Goal: Task Accomplishment & Management: Complete application form

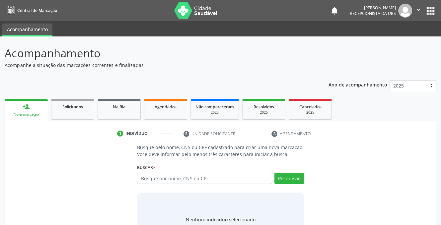
click at [212, 180] on input "text" at bounding box center [204, 178] width 135 height 11
type input "708404785946365"
click at [281, 181] on button "Pesquisar" at bounding box center [289, 178] width 30 height 11
type input "708404785946365"
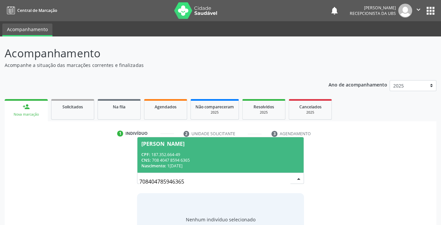
click at [162, 155] on div "CPF: 187.352.664-49" at bounding box center [220, 155] width 158 height 6
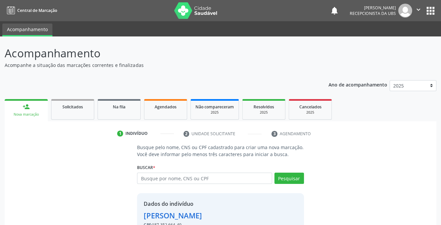
scroll to position [40, 0]
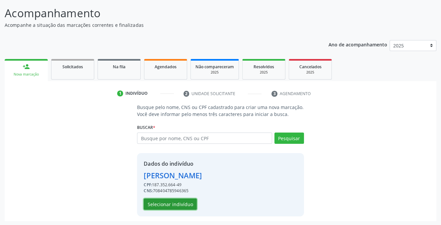
click at [156, 204] on button "Selecionar indivíduo" at bounding box center [170, 204] width 53 height 11
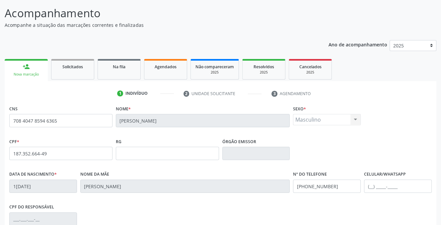
scroll to position [134, 0]
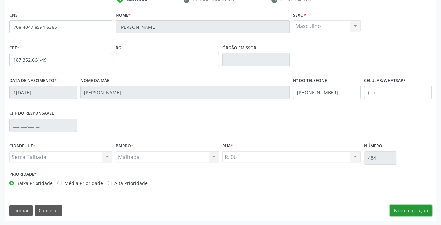
click at [415, 213] on button "Nova marcação" at bounding box center [411, 210] width 42 height 11
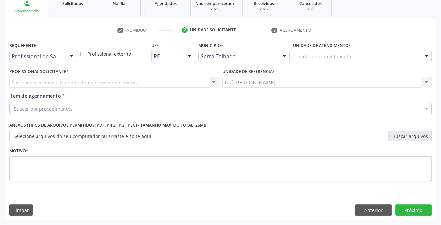
scroll to position [103, 0]
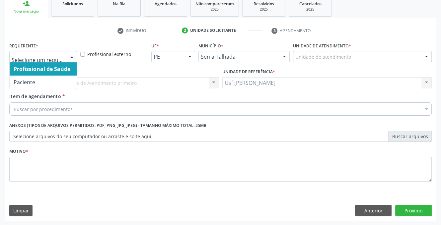
click at [71, 58] on div at bounding box center [72, 56] width 10 height 11
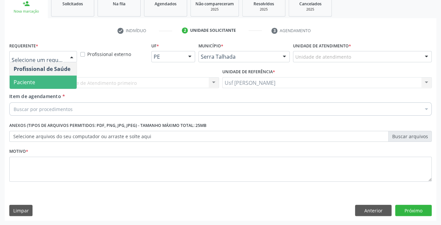
click at [47, 79] on span "Paciente" at bounding box center [43, 82] width 67 height 13
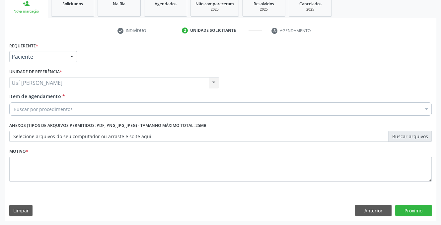
click at [50, 79] on div "Usf Malhada Cortada Usf Malhada Cortada Nenhum resultado encontrado para: " " N…" at bounding box center [114, 82] width 210 height 11
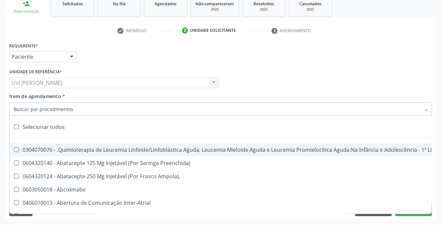
click at [65, 106] on input "Item de agendamento *" at bounding box center [217, 108] width 407 height 13
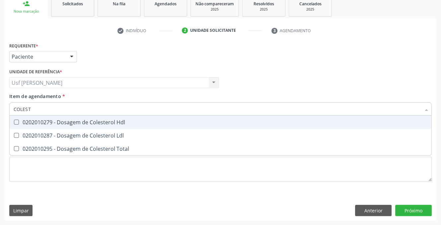
type input "COLESTE"
click at [14, 121] on Hdl at bounding box center [16, 122] width 5 height 5
click at [14, 121] on Hdl "checkbox" at bounding box center [12, 122] width 4 height 4
checkbox Hdl "true"
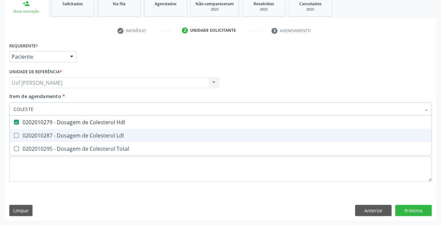
click at [15, 134] on Ldl at bounding box center [16, 135] width 5 height 5
click at [14, 134] on Ldl "checkbox" at bounding box center [12, 135] width 4 height 4
checkbox Ldl "true"
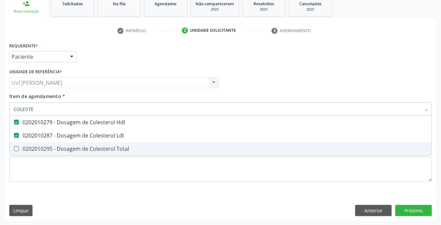
click at [14, 148] on Total at bounding box center [16, 148] width 5 height 5
click at [14, 148] on Total "checkbox" at bounding box center [12, 149] width 4 height 4
checkbox Total "true"
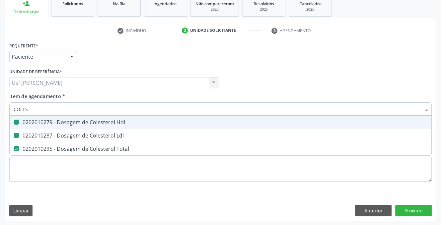
type input "COLE"
checkbox Hdl "false"
checkbox Ldl "false"
checkbox Total "false"
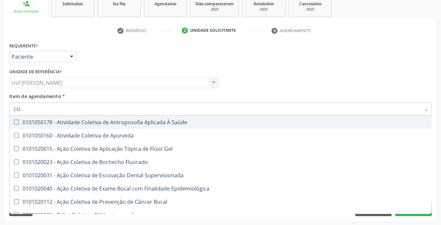
type input "C"
checkbox Hdl "false"
checkbox Ldl "false"
checkbox Total "false"
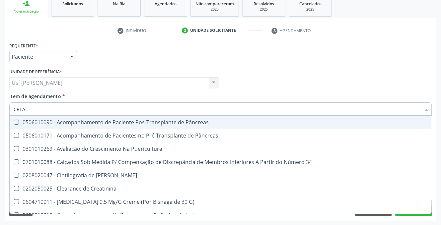
type input "CREAT"
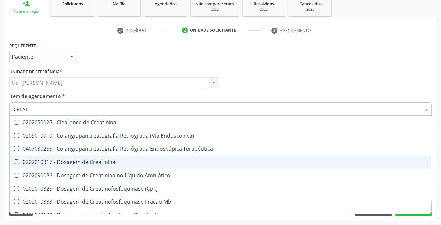
click at [16, 164] on Creatinina at bounding box center [16, 162] width 5 height 5
click at [14, 164] on Creatinina "checkbox" at bounding box center [12, 162] width 4 height 4
checkbox Creatinina "true"
type input "CREA"
checkbox Creatinina "false"
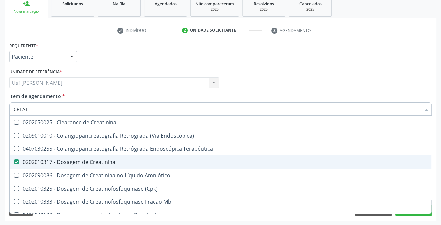
checkbox Mb "true"
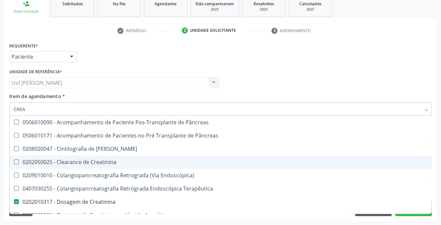
type input "CRE"
checkbox Creatinina "false"
checkbox Oncologia "true"
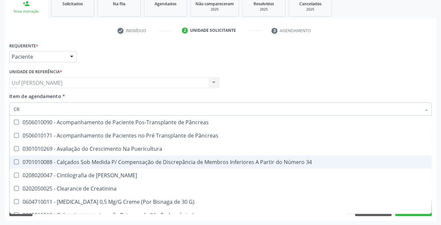
type input "C"
checkbox Creatinina "false"
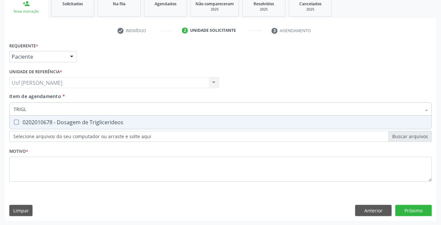
type input "TRIGLI"
click at [13, 123] on div at bounding box center [12, 122] width 5 height 5
checkbox Triglicerideos "true"
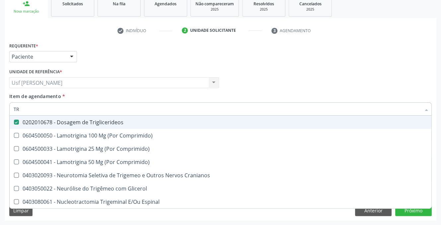
type input "T"
checkbox Triglicerideos "false"
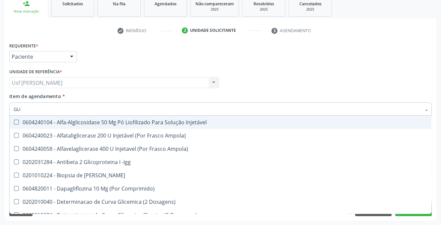
type input "GLIC"
checkbox Derrames "true"
checkbox Triglicerideos "false"
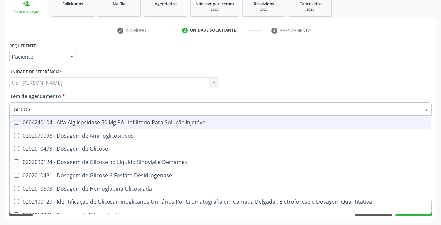
type input "GLICOSE"
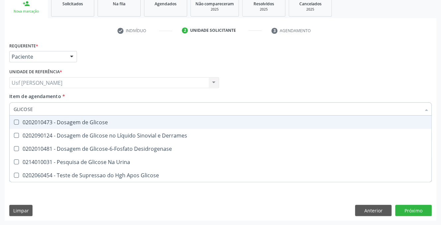
click at [16, 122] on Glicose at bounding box center [16, 122] width 5 height 5
click at [14, 122] on Glicose "checkbox" at bounding box center [12, 122] width 4 height 4
checkbox Glicose "true"
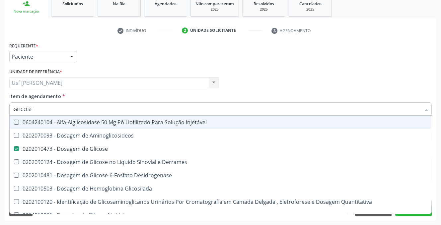
type input "GLICOS"
checkbox Injetável "false"
checkbox Glicose "true"
type input "GLICO"
checkbox Glicose "false"
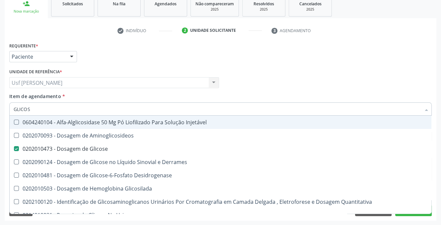
checkbox Glicosilada "true"
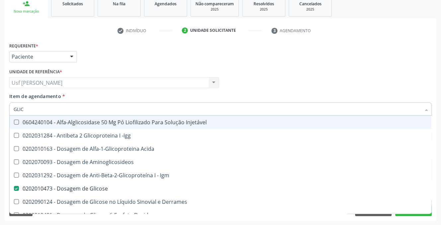
type input "GLI"
checkbox Glicose "false"
type input "G"
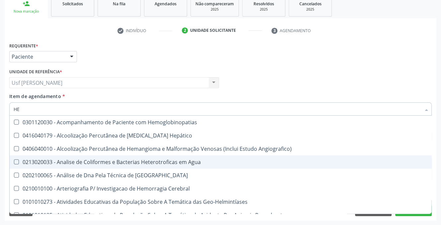
type input "HEMOGLOBINA GLICO"
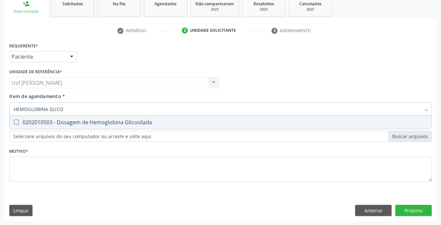
click at [16, 121] on Glicosilada at bounding box center [16, 122] width 5 height 5
click at [14, 121] on Glicosilada "checkbox" at bounding box center [12, 122] width 4 height 4
checkbox Glicosilada "true"
type input "HEMOGLOBINA"
checkbox Glicosilada "false"
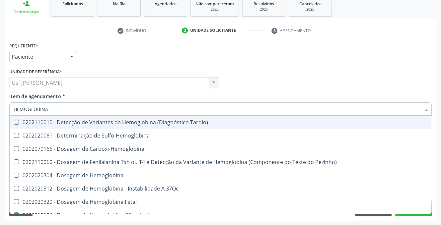
type input "HEMOGLOBIN"
checkbox Glicosilada "false"
checkbox Hematocrito\) "true"
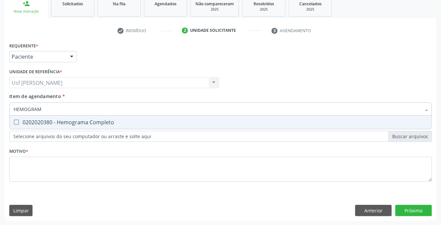
type input "HEMOGRAMA"
click at [15, 123] on Completo at bounding box center [16, 122] width 5 height 5
click at [14, 123] on Completo "checkbox" at bounding box center [12, 122] width 4 height 4
checkbox Completo "true"
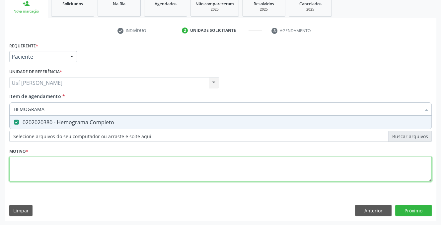
click at [57, 158] on div "Requerente * Paciente Profissional de Saúde Paciente Nenhum resultado encontrad…" at bounding box center [220, 116] width 422 height 150
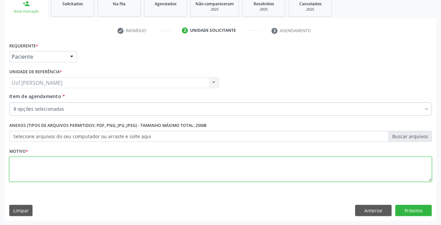
click at [50, 168] on div "0202010287 - Dosagem de Colesterol Ldl" at bounding box center [272, 170] width 516 height 5
type textarea "."
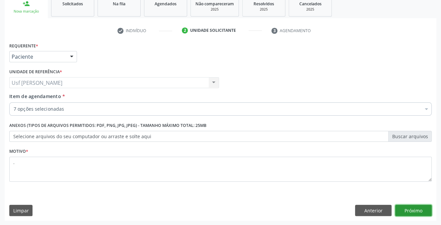
click at [412, 210] on button "Próximo" at bounding box center [413, 210] width 36 height 11
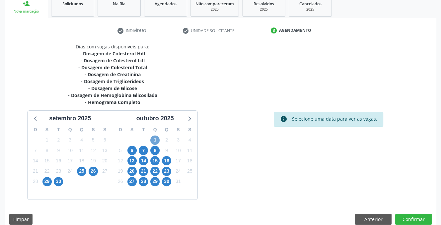
click at [154, 138] on span "1" at bounding box center [154, 140] width 9 height 9
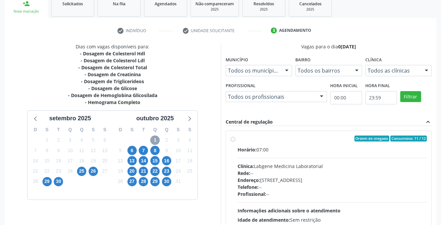
scroll to position [104, 0]
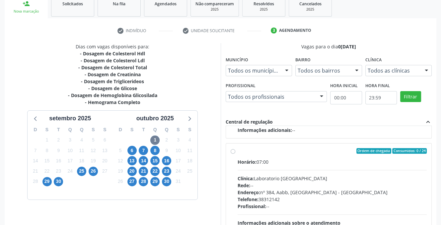
click at [237, 153] on label "Ordem de chegada Consumidos: 0 / 24 Horário: 07:00 Clínica: Laboratorio [GEOGRA…" at bounding box center [331, 199] width 189 height 102
click at [233, 153] on input "Ordem de chegada Consumidos: 0 / 24 Horário: 07:00 Clínica: Laboratorio [GEOGRA…" at bounding box center [232, 151] width 5 height 6
radio input "true"
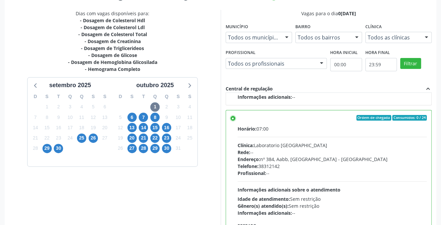
scroll to position [171, 0]
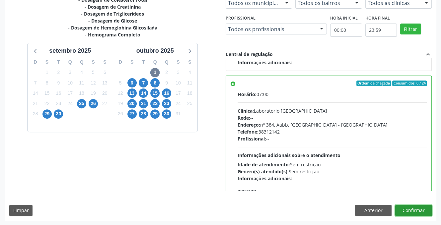
click at [411, 208] on button "Confirmar" at bounding box center [413, 210] width 36 height 11
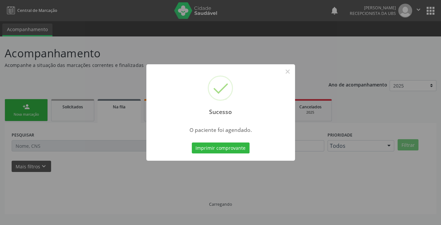
scroll to position [0, 0]
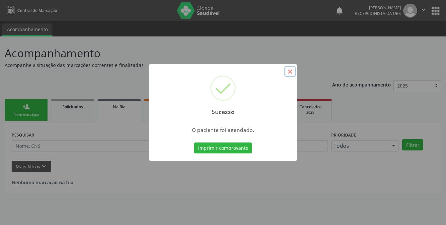
click at [291, 72] on button "×" at bounding box center [289, 71] width 11 height 11
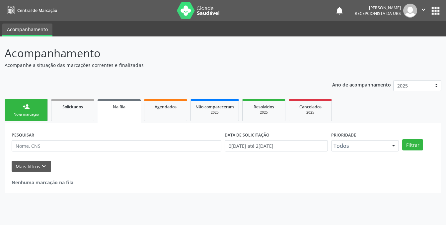
click at [289, 71] on div "Sucesso × O paciente foi agendado. Imprimir comprovante Cancel" at bounding box center [223, 112] width 446 height 225
click at [36, 107] on link "person_add Nova marcação" at bounding box center [26, 110] width 43 height 22
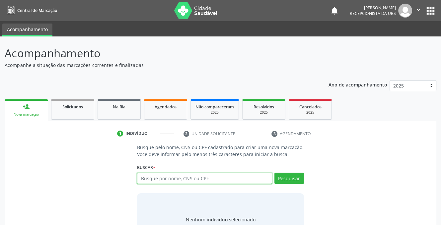
click at [182, 179] on input "text" at bounding box center [204, 178] width 135 height 11
click at [176, 181] on input "701008" at bounding box center [204, 178] width 135 height 11
type input "701008877866295"
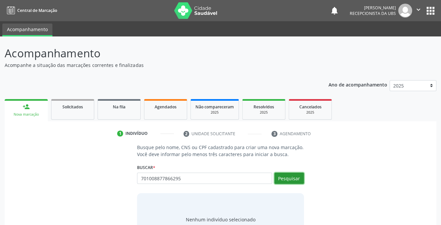
click at [281, 177] on button "Pesquisar" at bounding box center [289, 178] width 30 height 11
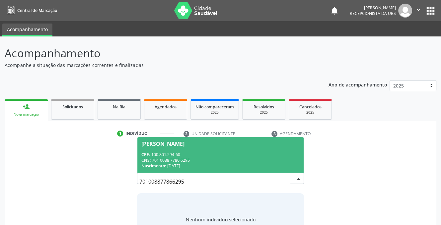
click at [164, 154] on div "CPF: 100.801.594-60" at bounding box center [220, 155] width 158 height 6
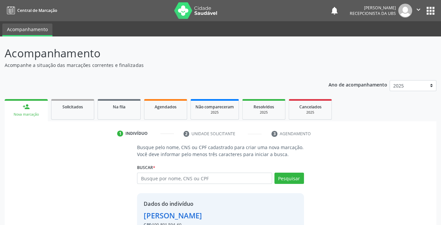
scroll to position [40, 0]
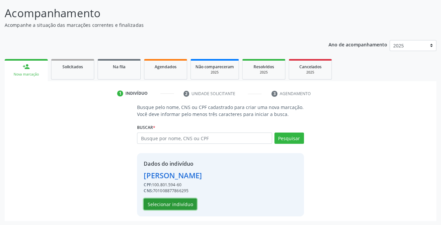
click at [154, 204] on button "Selecionar indivíduo" at bounding box center [170, 204] width 53 height 11
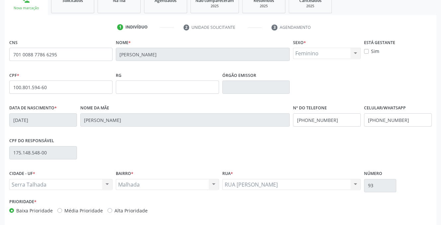
scroll to position [134, 0]
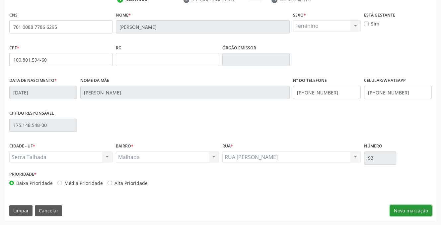
click at [408, 208] on button "Nova marcação" at bounding box center [411, 210] width 42 height 11
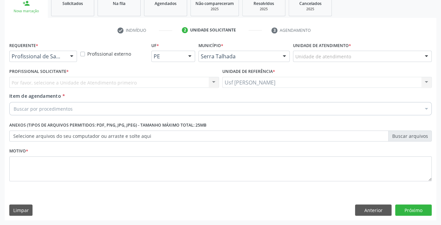
scroll to position [103, 0]
click at [71, 56] on div at bounding box center [72, 56] width 10 height 11
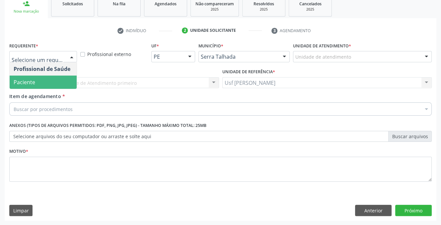
click at [58, 79] on span "Paciente" at bounding box center [43, 82] width 67 height 13
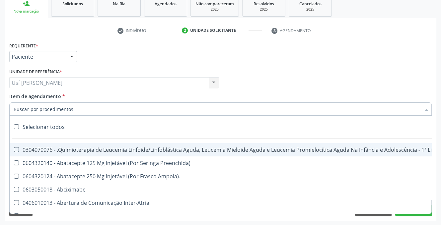
click at [47, 112] on input "Item de agendamento *" at bounding box center [217, 108] width 407 height 13
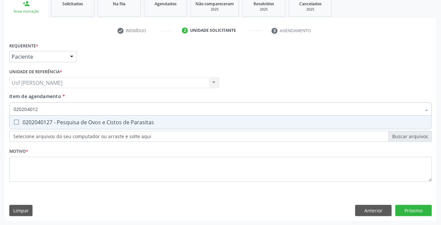
type input "0202040127"
click at [14, 120] on Parasitas at bounding box center [16, 122] width 5 height 5
click at [14, 120] on Parasitas "checkbox" at bounding box center [12, 122] width 4 height 4
checkbox Parasitas "true"
type input "02020401"
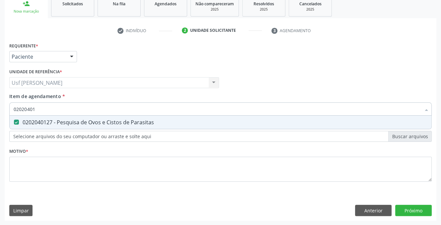
checkbox Parasitas "false"
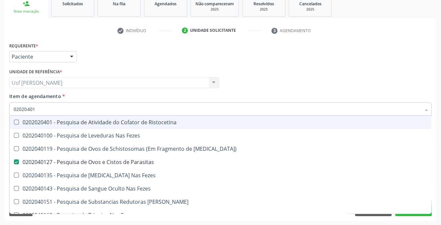
type input "0202040"
checkbox Parasitas "false"
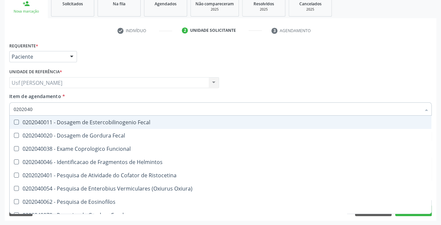
type input "020204"
checkbox Parasitas "false"
checkbox Fezes "true"
type input "0"
checkbox Fezes "false"
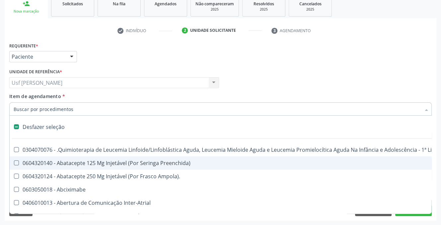
click at [88, 111] on input "Item de agendamento *" at bounding box center [217, 108] width 407 height 13
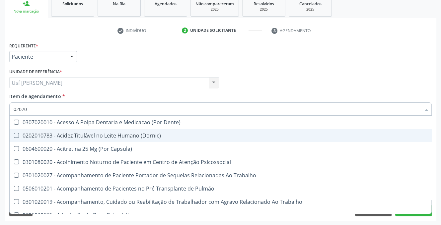
type input "020204"
checkbox Columela "true"
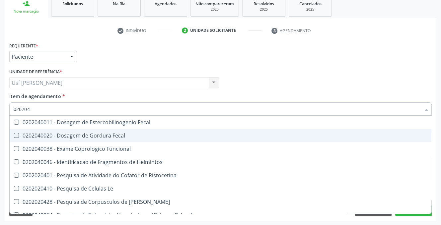
type input "0202040"
checkbox Fezes "true"
checkbox Parasitas "false"
type input "02020401"
checkbox Helmintos "true"
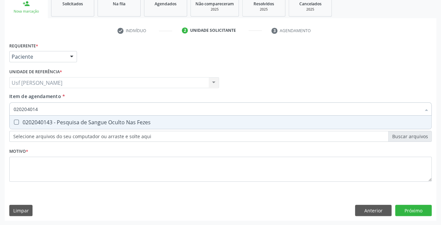
type input "0202040143"
click at [17, 121] on Fezes at bounding box center [16, 122] width 5 height 5
click at [14, 121] on Fezes "checkbox" at bounding box center [12, 122] width 4 height 4
checkbox Fezes "true"
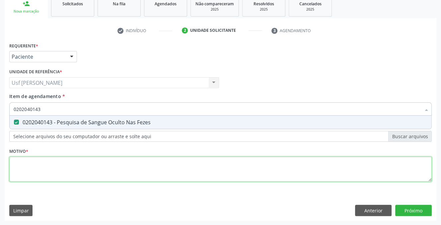
click at [19, 168] on div "Requerente * Paciente Profissional de Saúde Paciente Nenhum resultado encontrad…" at bounding box center [220, 116] width 422 height 150
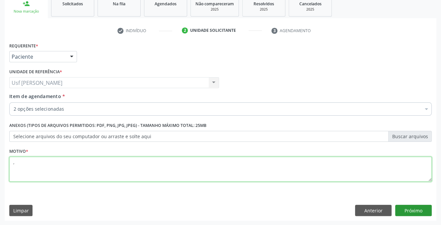
type textarea ","
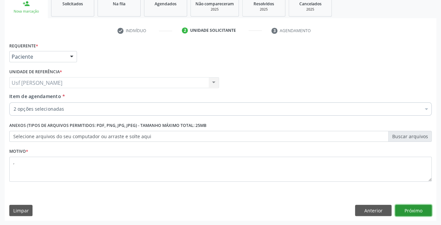
click at [415, 208] on button "Próximo" at bounding box center [413, 210] width 36 height 11
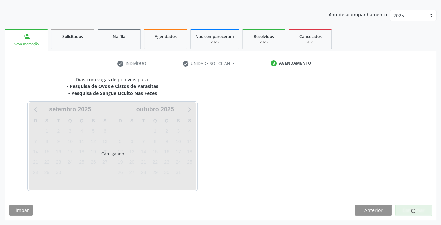
scroll to position [70, 0]
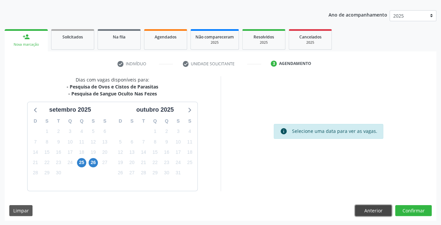
click at [368, 210] on button "Anterior" at bounding box center [373, 210] width 36 height 11
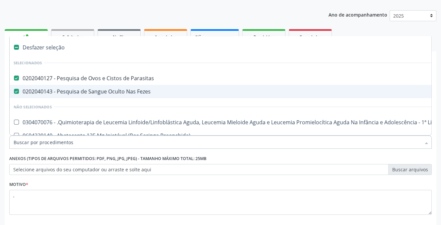
click at [82, 142] on input "Item de agendamento *" at bounding box center [217, 142] width 407 height 13
click at [18, 90] on Fezes at bounding box center [16, 91] width 5 height 5
click at [14, 90] on Fezes "checkbox" at bounding box center [12, 91] width 4 height 4
checkbox Fezes "false"
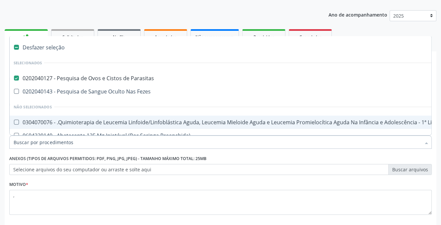
scroll to position [103, 0]
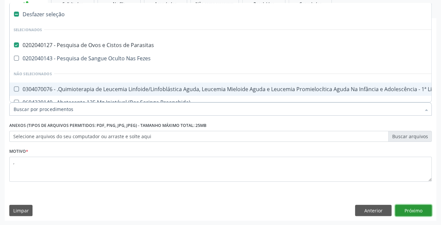
click at [416, 211] on button "Próximo" at bounding box center [413, 210] width 36 height 11
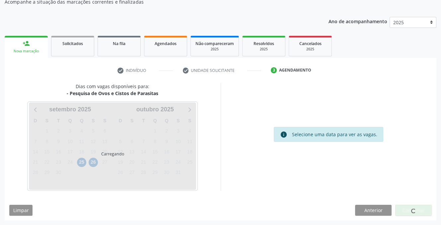
scroll to position [63, 0]
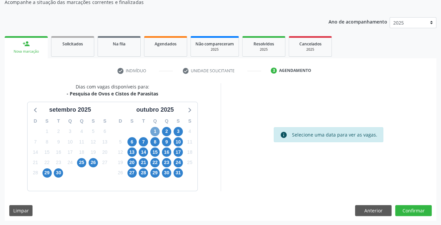
click at [155, 128] on span "1" at bounding box center [154, 131] width 9 height 9
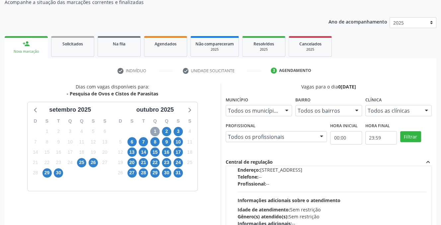
scroll to position [218, 0]
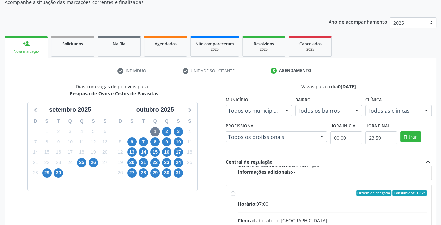
click at [234, 192] on input "Ordem de chegada Consumidos: 1 / 24 Horário: 07:00 Clínica: Laboratorio [GEOGRA…" at bounding box center [232, 193] width 5 height 6
radio input "true"
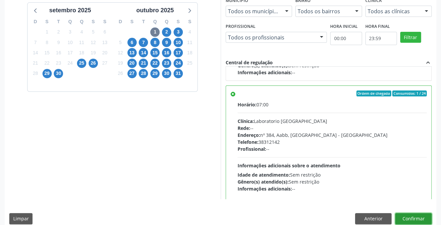
click at [417, 220] on button "Confirmar" at bounding box center [413, 218] width 36 height 11
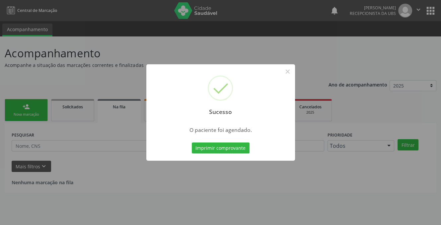
scroll to position [0, 0]
click at [290, 70] on button "×" at bounding box center [289, 71] width 11 height 11
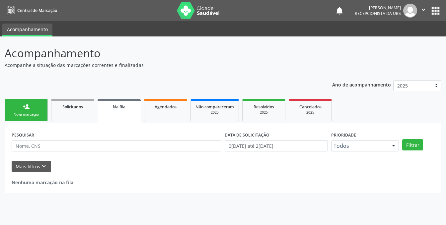
click at [23, 108] on div "person_add" at bounding box center [26, 106] width 7 height 7
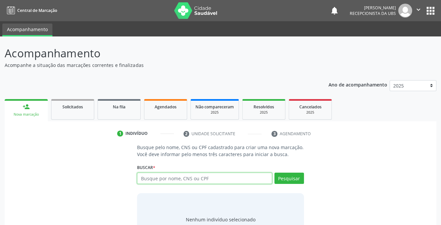
click at [170, 176] on input "text" at bounding box center [204, 178] width 135 height 11
type input "705601427821313"
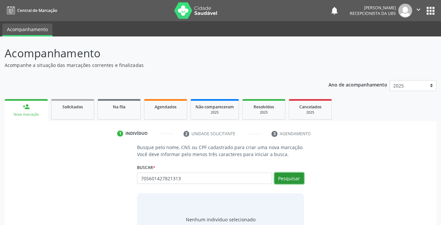
click at [279, 176] on button "Pesquisar" at bounding box center [289, 178] width 30 height 11
type input "705601427821313"
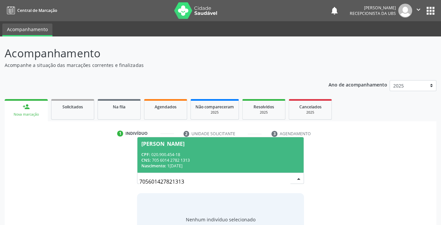
click at [166, 142] on div "[PERSON_NAME]" at bounding box center [162, 143] width 43 height 5
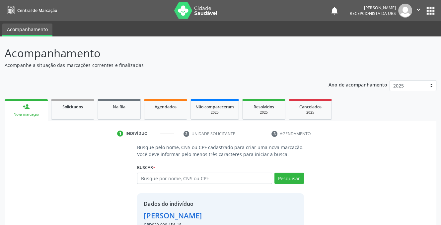
scroll to position [40, 0]
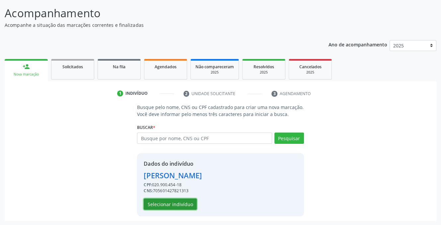
click at [164, 203] on button "Selecionar indivíduo" at bounding box center [170, 204] width 53 height 11
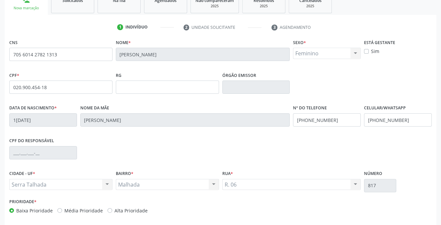
scroll to position [134, 0]
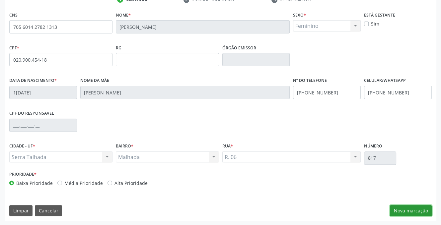
click at [412, 212] on button "Nova marcação" at bounding box center [411, 210] width 42 height 11
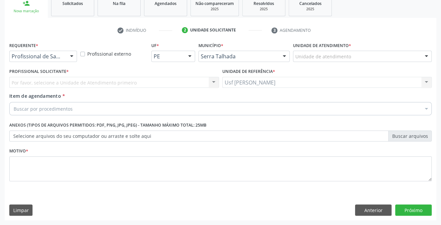
scroll to position [103, 0]
click at [40, 82] on div "Por favor, selecione a Unidade de Atendimento primeiro Nenhum resultado encontr…" at bounding box center [114, 82] width 210 height 11
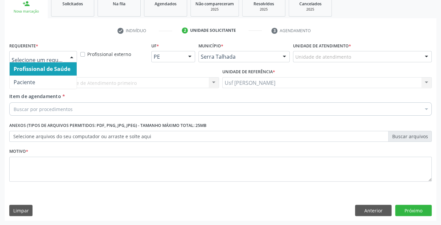
click at [74, 57] on div at bounding box center [72, 56] width 10 height 11
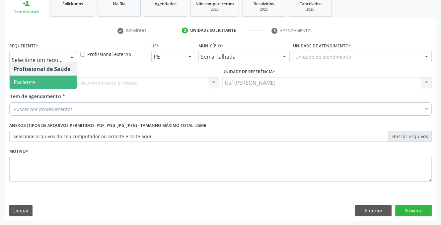
click at [53, 80] on span "Paciente" at bounding box center [43, 82] width 67 height 13
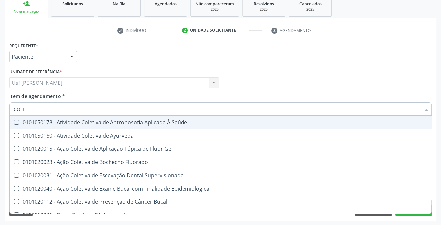
type input "COLES"
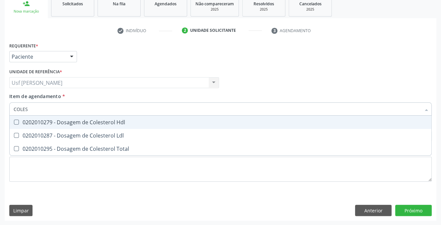
click at [19, 123] on Hdl at bounding box center [16, 122] width 5 height 5
click at [14, 123] on Hdl "checkbox" at bounding box center [12, 122] width 4 height 4
checkbox Hdl "true"
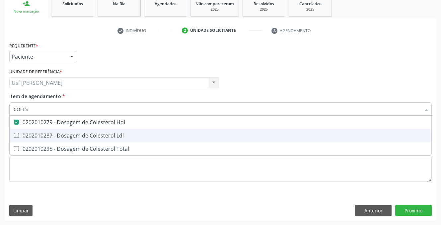
click at [16, 135] on Ldl at bounding box center [16, 135] width 5 height 5
click at [14, 135] on Ldl "checkbox" at bounding box center [12, 135] width 4 height 4
checkbox Ldl "true"
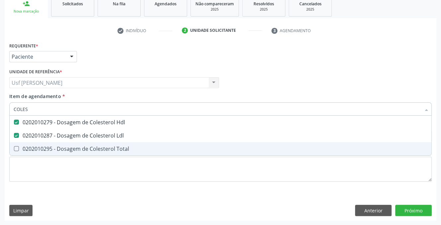
click at [17, 150] on Total at bounding box center [16, 148] width 5 height 5
click at [14, 150] on Total "checkbox" at bounding box center [12, 149] width 4 height 4
checkbox Total "true"
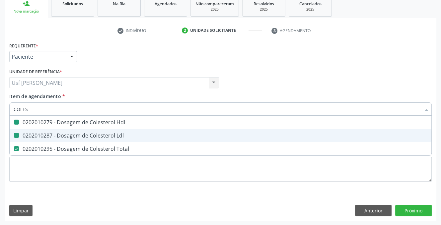
type input "COLE"
checkbox Hdl "false"
checkbox Ldl "false"
checkbox Total "false"
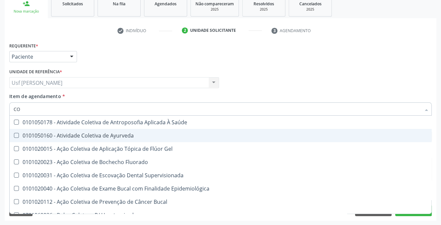
type input "C"
checkbox Hdl "false"
checkbox Ldl "false"
checkbox Total "false"
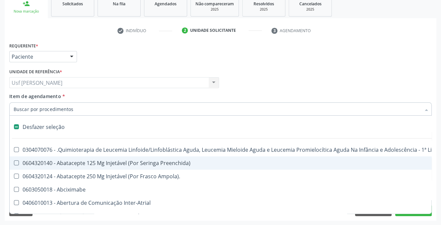
click at [63, 112] on input "Item de agendamento *" at bounding box center [217, 108] width 407 height 13
click at [47, 112] on input "Item de agendamento *" at bounding box center [217, 108] width 407 height 13
click at [33, 109] on input "Item de agendamento *" at bounding box center [217, 108] width 407 height 13
click at [46, 113] on input "Item de agendamento *" at bounding box center [217, 108] width 407 height 13
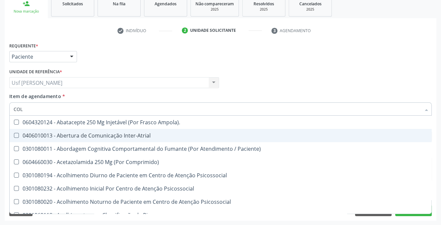
type input "COLE"
checkbox Coclear "true"
checkbox Osso "true"
checkbox Alternativa "true"
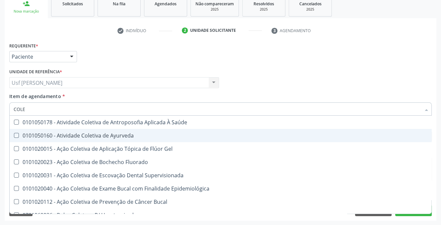
type input "COLES"
checkbox Saúde "true"
checkbox Ayurveda "true"
checkbox Gel "true"
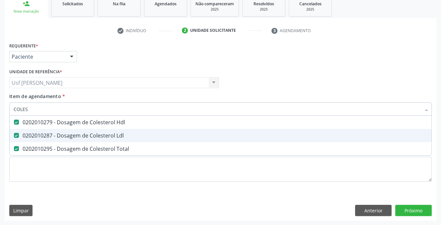
type input "COLE"
checkbox Hdl "false"
checkbox Ldl "false"
checkbox Total "false"
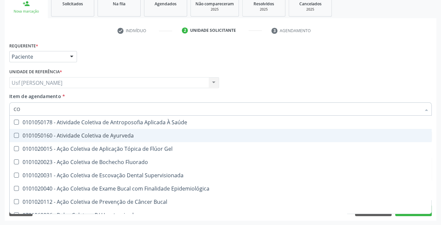
type input "C"
checkbox Hdl "false"
checkbox Ldl "false"
checkbox Total "false"
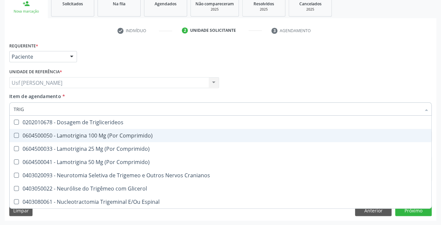
type input "TRIGL"
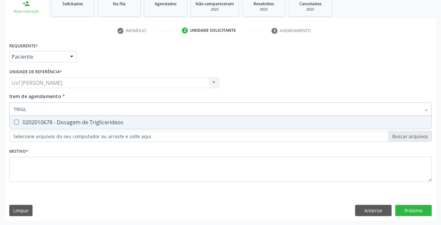
click at [14, 122] on Triglicerideos at bounding box center [16, 122] width 5 height 5
click at [14, 122] on Triglicerideos "checkbox" at bounding box center [12, 122] width 4 height 4
checkbox Triglicerideos "true"
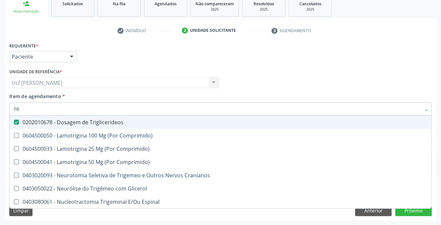
type input "T"
checkbox Triglicerideos "false"
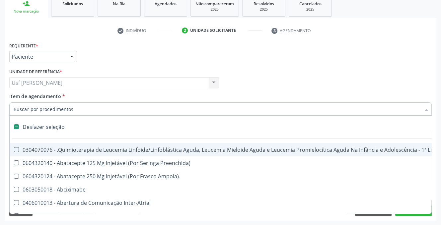
click at [70, 110] on input "Item de agendamento *" at bounding box center [217, 108] width 407 height 13
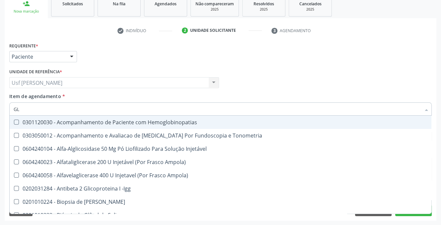
type input "GLI"
checkbox Glomerular "true"
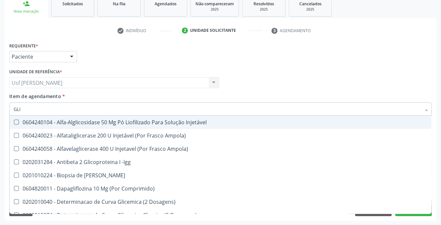
type input "GLIC"
checkbox Derrames "true"
checkbox Triglicerideos "false"
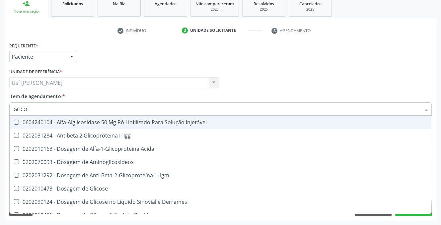
type input "GLICOS"
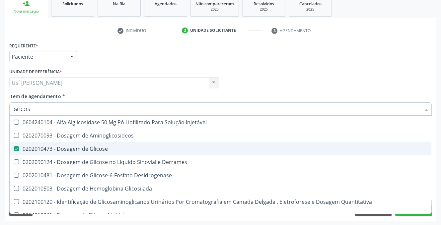
scroll to position [103, 0]
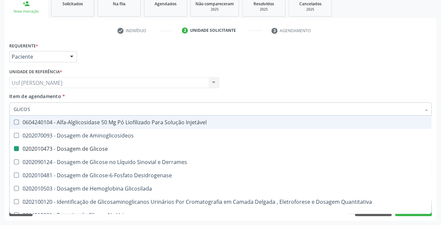
type input "GLICO"
checkbox Glicose "false"
checkbox Glicosilada "true"
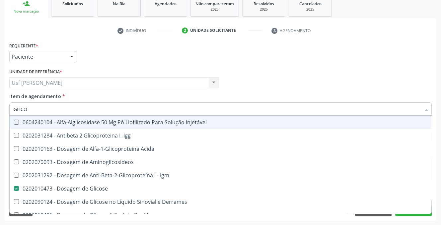
type input "GLIC"
checkbox Glicose "false"
checkbox Glicose "true"
type input "GLI"
checkbox Glicose "false"
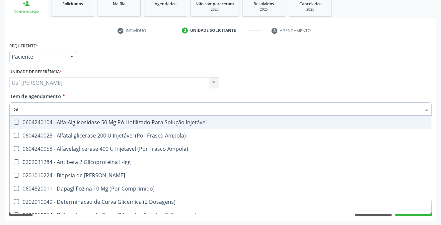
type input "G"
checkbox Glicose "false"
checkbox Triglicerideos "false"
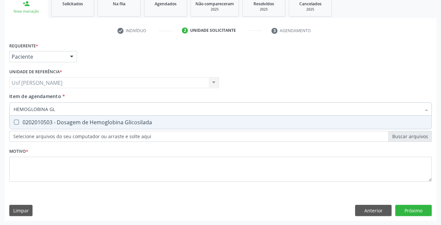
type input "HEMOGLOBINA GLI"
click at [17, 122] on Glicosilada at bounding box center [16, 122] width 5 height 5
click at [14, 122] on Glicosilada "checkbox" at bounding box center [12, 122] width 4 height 4
checkbox Glicosilada "true"
type input "HEMOGLOBINA"
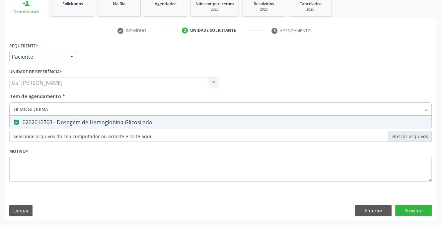
checkbox Glicosilada "false"
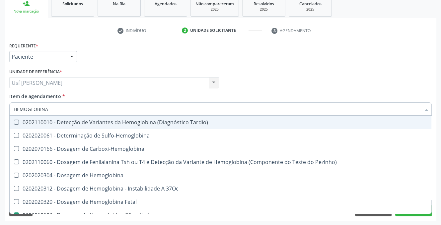
type input "HEMOGLOBIN"
checkbox Glicosilada "false"
checkbox Hematocrito\) "true"
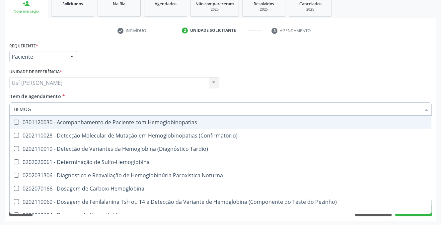
type input "HEMO"
checkbox Glicosilada "false"
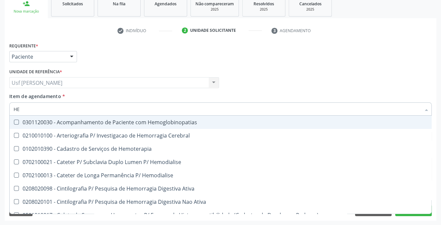
type input "H"
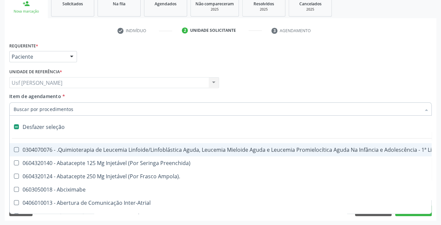
checkbox Lei "false"
checkbox Trabalho "false"
checkbox Cística "false"
click at [49, 112] on input "Item de agendamento *" at bounding box center [217, 108] width 407 height 13
click at [42, 112] on input "Item de agendamento *" at bounding box center [217, 108] width 407 height 13
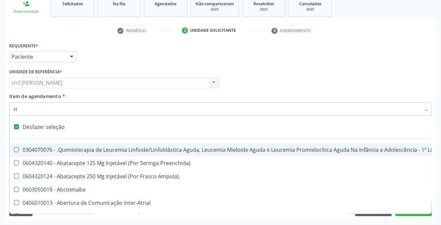
type input "HE"
checkbox Cística "true"
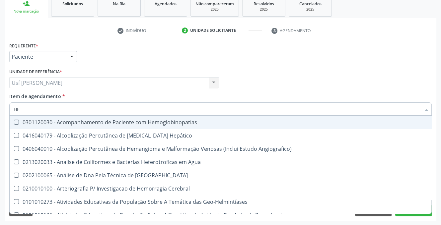
type input "HEMOGRAMA"
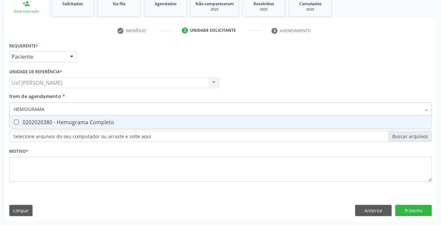
click at [13, 121] on div at bounding box center [12, 122] width 5 height 5
checkbox Completo "true"
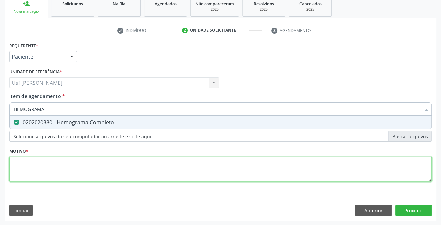
click at [24, 171] on div "Requerente * Paciente Profissional de Saúde Paciente Nenhum resultado encontrad…" at bounding box center [220, 116] width 422 height 150
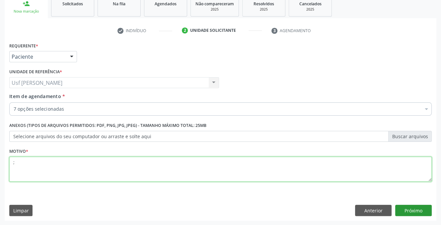
type textarea ";"
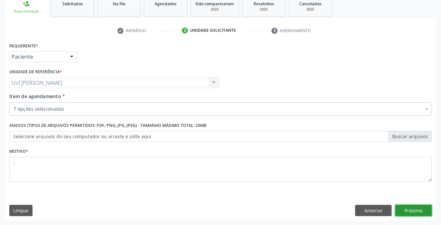
click at [404, 211] on button "Próximo" at bounding box center [413, 210] width 36 height 11
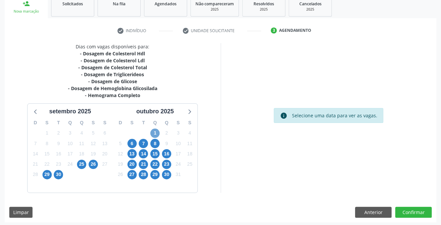
click at [155, 134] on span "1" at bounding box center [154, 133] width 9 height 9
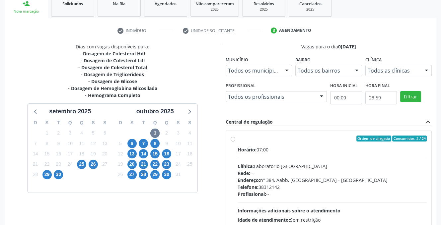
click at [237, 140] on label "Ordem de chegada Consumidos: 2 / 24 Horário: 07:00 Clínica: Laboratorio Sao Fra…" at bounding box center [331, 187] width 189 height 102
click at [230, 140] on input "Ordem de chegada Consumidos: 2 / 24 Horário: 07:00 Clínica: Laboratorio Sao Fra…" at bounding box center [232, 139] width 5 height 6
radio input "true"
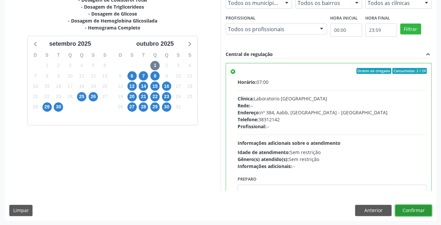
click at [417, 207] on button "Confirmar" at bounding box center [413, 210] width 36 height 11
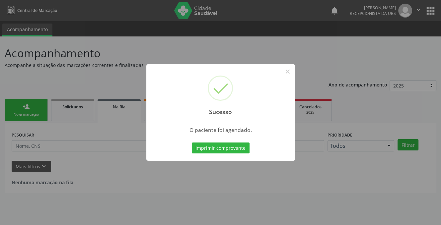
scroll to position [0, 0]
click at [288, 71] on button "×" at bounding box center [289, 71] width 11 height 11
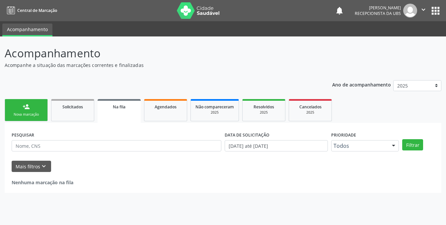
click at [42, 114] on div "Nova marcação" at bounding box center [26, 114] width 33 height 5
click at [23, 111] on link "person_add Nova marcação" at bounding box center [26, 110] width 43 height 22
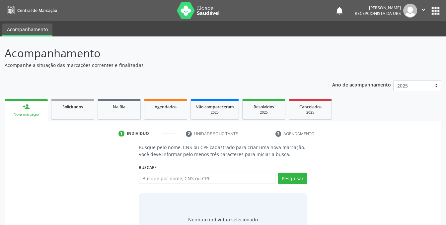
click at [30, 108] on link "person_add Nova marcação" at bounding box center [26, 110] width 43 height 22
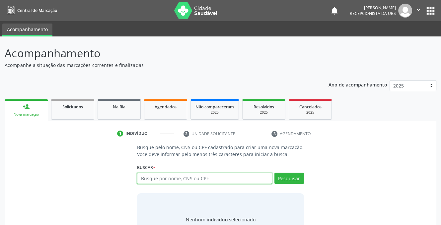
click at [162, 175] on input "text" at bounding box center [204, 178] width 135 height 11
type input "H"
type input "898005938987441"
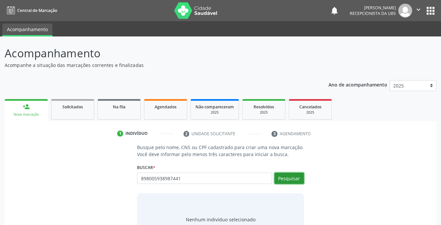
click at [290, 176] on button "Pesquisar" at bounding box center [289, 178] width 30 height 11
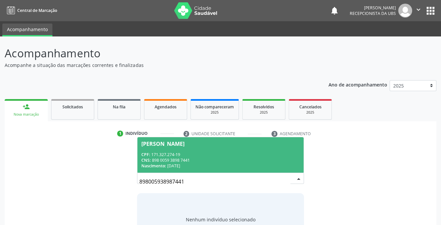
click at [170, 159] on div "CNS: 898 0059 3898 7441" at bounding box center [220, 161] width 158 height 6
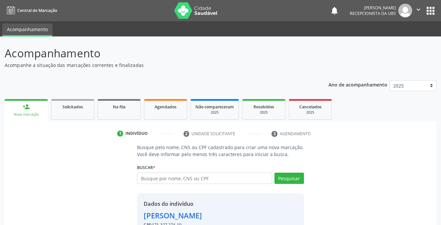
scroll to position [40, 0]
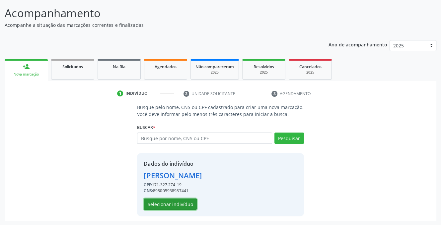
click at [166, 203] on button "Selecionar indivíduo" at bounding box center [170, 204] width 53 height 11
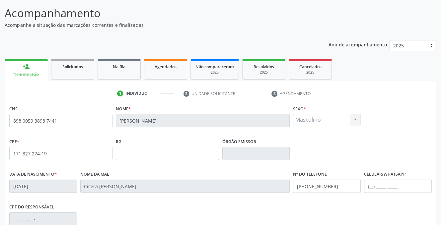
scroll to position [134, 0]
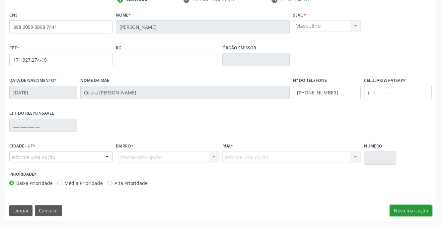
click at [413, 208] on button "Nova marcação" at bounding box center [411, 210] width 42 height 11
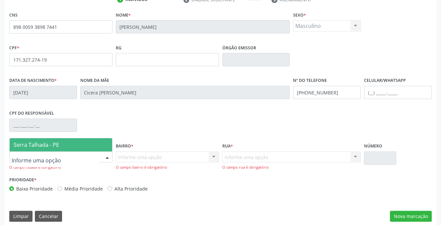
click at [106, 158] on div at bounding box center [107, 157] width 10 height 11
click at [89, 143] on span "Serra Talhada - PE" at bounding box center [61, 144] width 102 height 13
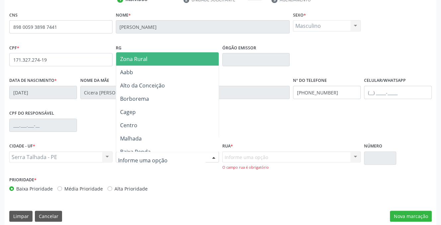
click at [212, 157] on div at bounding box center [214, 157] width 10 height 11
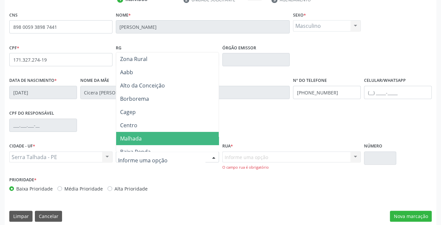
click at [140, 140] on span "Malhada" at bounding box center [131, 138] width 22 height 7
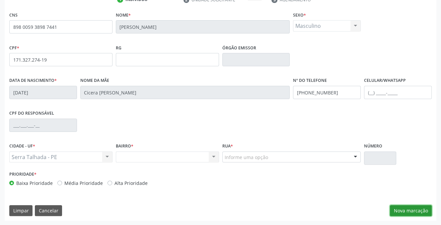
click at [410, 211] on button "Nova marcação" at bounding box center [411, 210] width 42 height 11
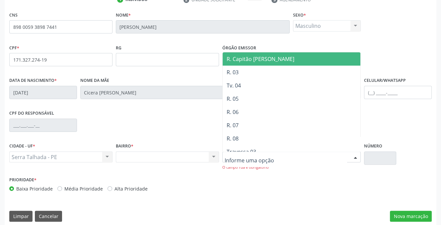
click at [354, 155] on div at bounding box center [355, 157] width 10 height 11
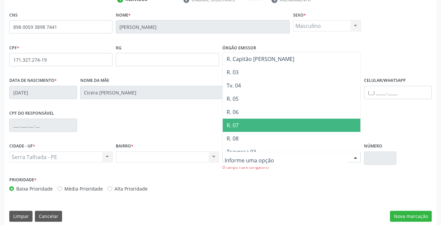
click at [258, 123] on span "R. 07" at bounding box center [292, 125] width 138 height 13
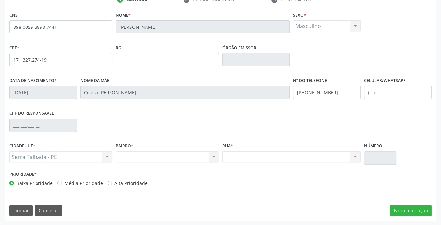
click at [213, 157] on div "Nenhum resultado encontrado para: " " Não há nenhuma opção para ser exibida." at bounding box center [167, 157] width 103 height 11
click at [261, 157] on div "Nenhum resultado encontrado para: " " Não há nenhuma opção para ser exibida." at bounding box center [291, 157] width 139 height 11
click at [402, 208] on button "Nova marcação" at bounding box center [411, 210] width 42 height 11
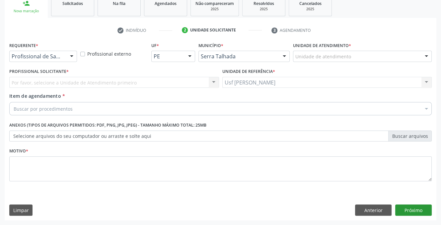
scroll to position [103, 0]
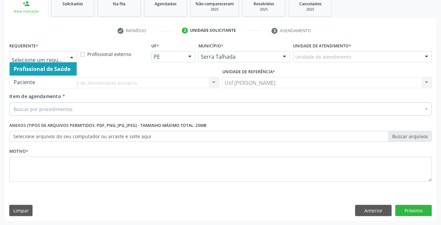
click at [73, 56] on div at bounding box center [72, 56] width 10 height 11
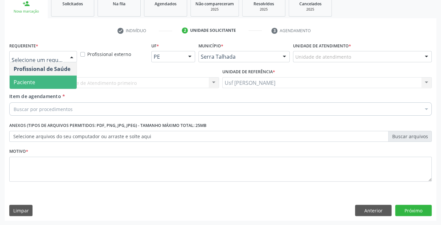
click at [38, 83] on span "Paciente" at bounding box center [43, 82] width 67 height 13
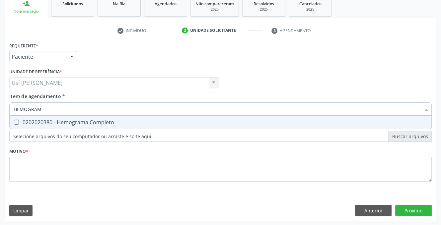
type input "HEMOGRAMA"
click at [17, 122] on Completo at bounding box center [16, 122] width 5 height 5
click at [14, 122] on Completo "checkbox" at bounding box center [12, 122] width 4 height 4
checkbox Completo "true"
type input "HEMOG"
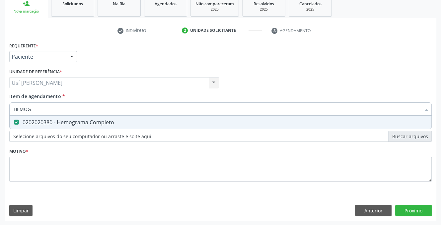
checkbox Completo "false"
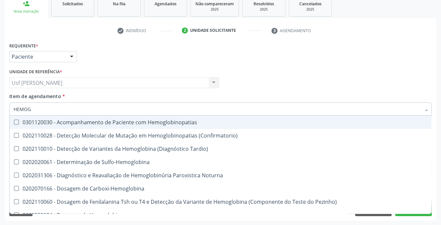
type input "HEMO"
checkbox Completo "false"
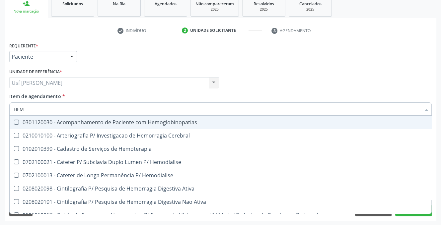
type input "HE"
checkbox Completo "false"
checkbox Elástica "false"
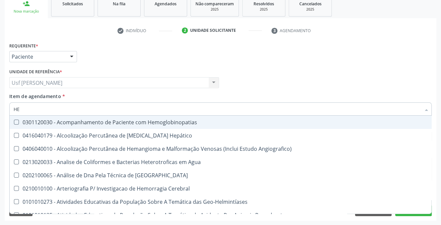
type input "H"
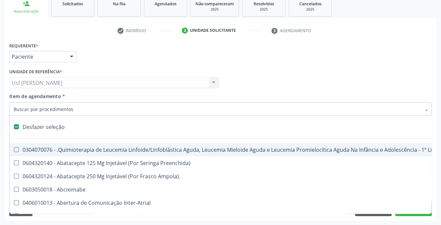
checkbox Quadril "false"
type input "020"
checkbox Per-Operatoria "true"
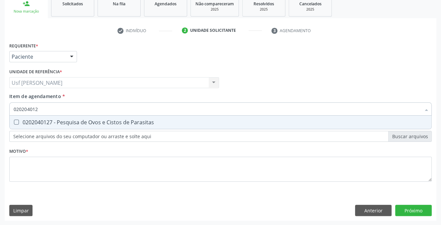
type input "0202040127"
click at [14, 123] on Parasitas at bounding box center [16, 122] width 5 height 5
click at [14, 123] on Parasitas "checkbox" at bounding box center [12, 122] width 4 height 4
checkbox Parasitas "true"
type input "02020401"
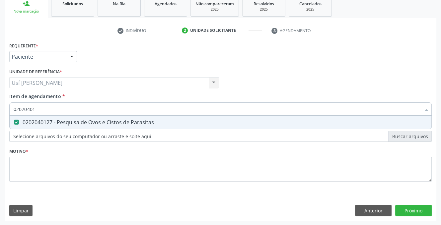
checkbox Parasitas "false"
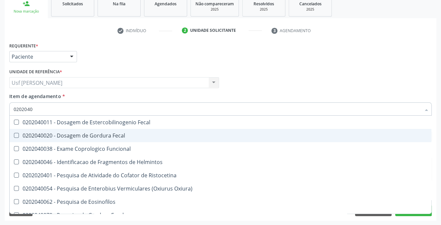
type input "020204"
checkbox Parasitas "false"
checkbox Fezes "true"
type input "0"
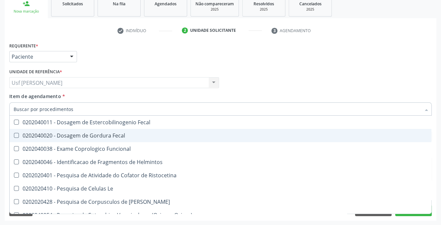
checkbox Parasitas "false"
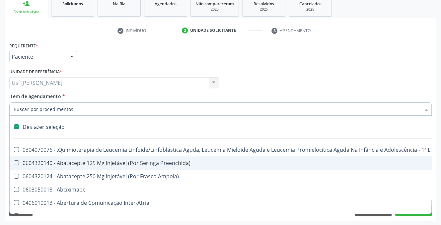
click at [76, 111] on input "Item de agendamento *" at bounding box center [217, 108] width 407 height 13
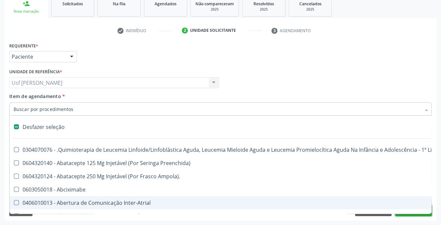
click at [416, 215] on button "Próximo" at bounding box center [413, 210] width 36 height 11
checkbox Preenchida\) "true"
checkbox Ampola\)\ "true"
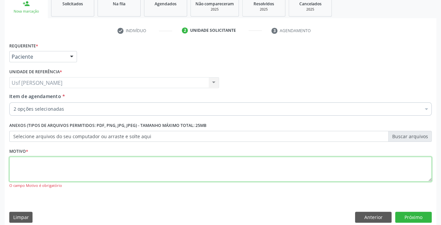
click at [50, 165] on textarea at bounding box center [220, 169] width 422 height 25
type textarea ";"
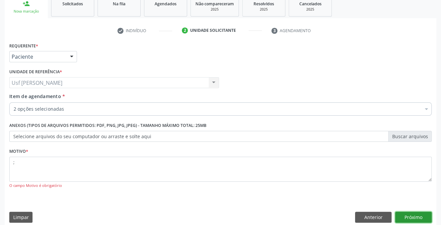
click at [414, 217] on button "Próximo" at bounding box center [413, 217] width 36 height 11
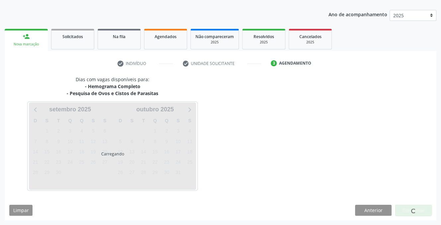
scroll to position [70, 0]
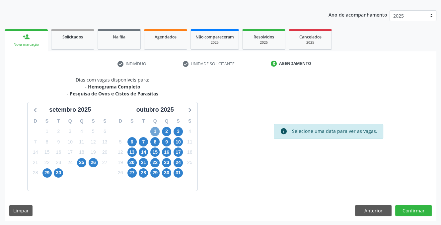
click at [156, 131] on span "1" at bounding box center [154, 131] width 9 height 9
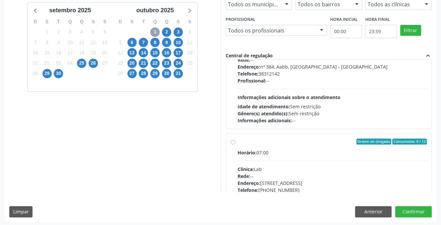
scroll to position [121, 0]
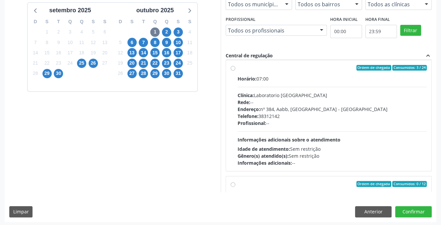
click at [237, 67] on label "Ordem de chegada Consumidos: 3 / 24 Horário: 07:00 Clínica: Laboratorio Sao Fra…" at bounding box center [331, 116] width 189 height 102
click at [233, 67] on input "Ordem de chegada Consumidos: 3 / 24 Horário: 07:00 Clínica: Laboratorio Sao Fra…" at bounding box center [232, 68] width 5 height 6
radio input "true"
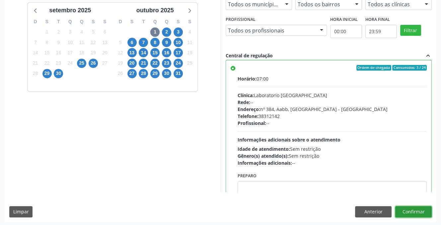
click at [402, 210] on button "Confirmar" at bounding box center [413, 211] width 36 height 11
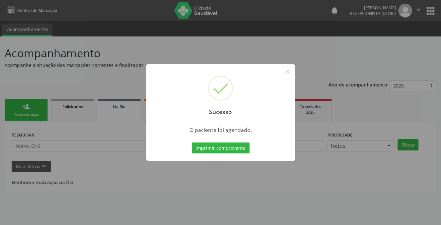
scroll to position [0, 0]
click at [288, 69] on button "×" at bounding box center [289, 71] width 11 height 11
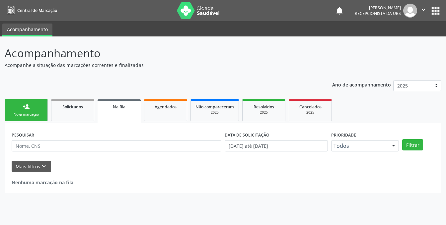
click at [21, 112] on div "Nova marcação" at bounding box center [26, 114] width 33 height 5
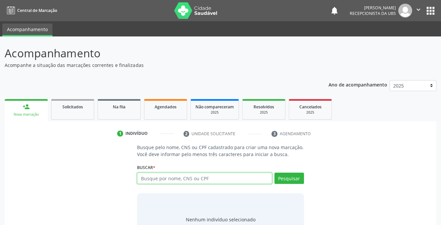
click at [248, 178] on input "text" at bounding box center [204, 178] width 135 height 11
type input "898004522799235"
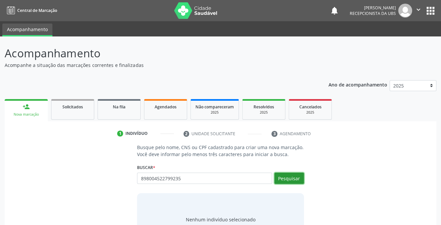
click at [290, 180] on button "Pesquisar" at bounding box center [289, 178] width 30 height 11
type input "898004522799235"
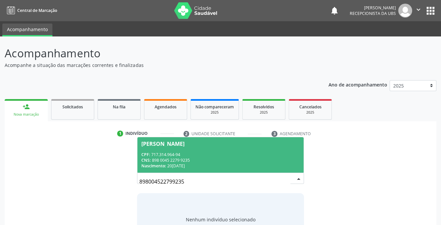
click at [176, 152] on div "CPF: 717.314.964-94" at bounding box center [220, 155] width 158 height 6
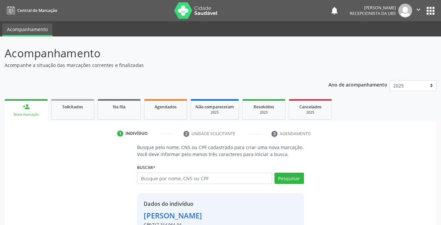
scroll to position [33, 0]
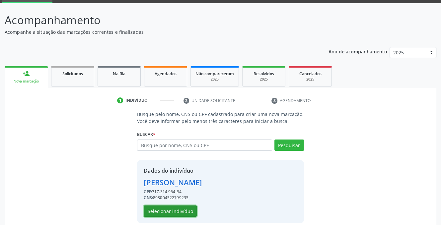
click at [161, 210] on button "Selecionar indivíduo" at bounding box center [170, 211] width 53 height 11
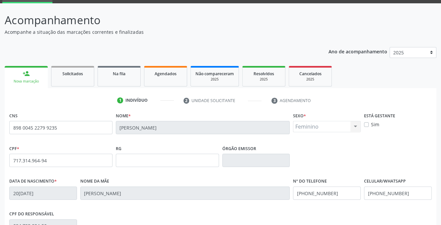
scroll to position [134, 0]
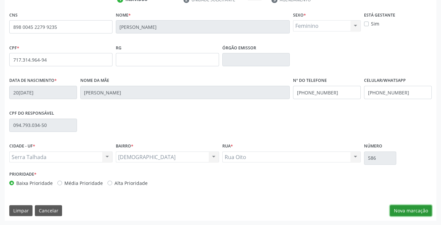
click at [411, 207] on button "Nova marcação" at bounding box center [411, 210] width 42 height 11
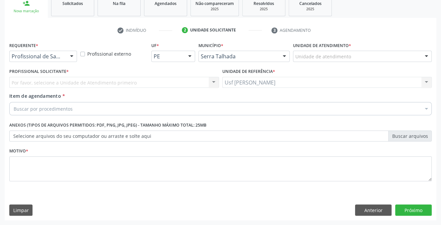
scroll to position [103, 0]
click at [72, 54] on div at bounding box center [72, 56] width 10 height 11
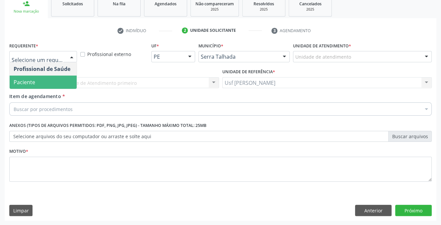
click at [68, 82] on span "Paciente" at bounding box center [43, 82] width 67 height 13
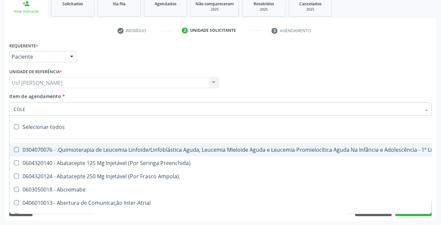
type input "COLES"
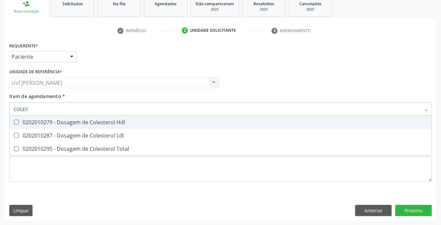
click at [13, 120] on div at bounding box center [12, 122] width 5 height 5
checkbox Hdl "true"
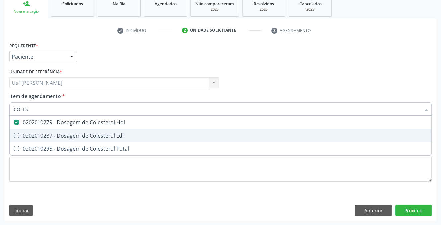
click at [17, 135] on Ldl at bounding box center [16, 135] width 5 height 5
click at [14, 135] on Ldl "checkbox" at bounding box center [12, 135] width 4 height 4
checkbox Ldl "true"
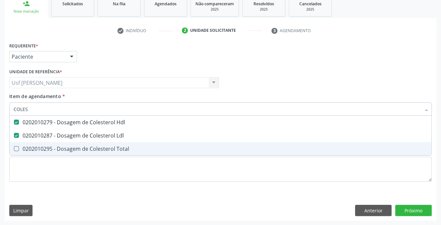
click at [17, 150] on Total at bounding box center [16, 148] width 5 height 5
click at [14, 150] on Total "checkbox" at bounding box center [12, 149] width 4 height 4
checkbox Total "true"
type input "COLES"
click at [415, 212] on div "Requerente * Paciente Profissional de Saúde Paciente Nenhum resultado encontrad…" at bounding box center [220, 131] width 431 height 180
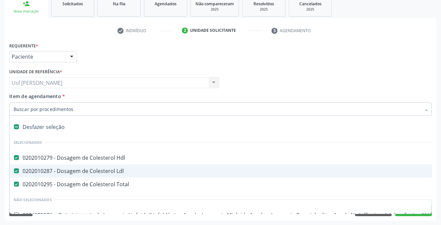
click at [74, 106] on input "Item de agendamento *" at bounding box center [217, 108] width 407 height 13
type input "TR"
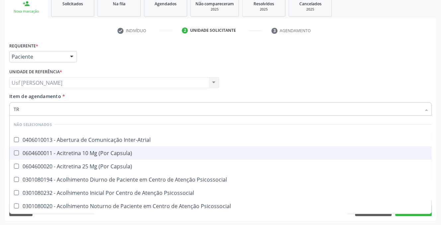
checkbox Inter-Atrial "false"
checkbox Capsula\) "false"
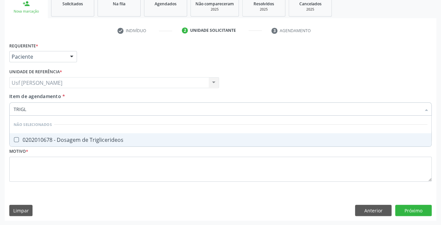
type input "TRIGLI"
click at [17, 140] on Triglicerideos at bounding box center [16, 139] width 5 height 5
click at [14, 140] on Triglicerideos "checkbox" at bounding box center [12, 140] width 4 height 4
checkbox Triglicerideos "true"
type input "T"
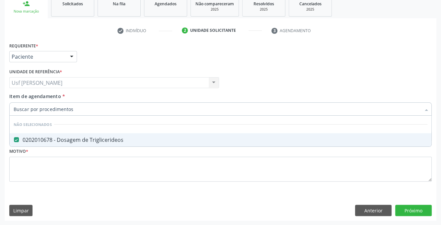
checkbox Triglicerideos "true"
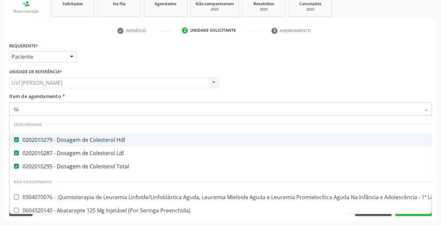
type input "GLI"
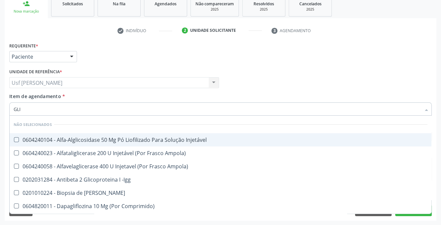
checkbox Injetável "false"
checkbox Ampola\) "false"
checkbox Triglicerideos "true"
type input "GLIC"
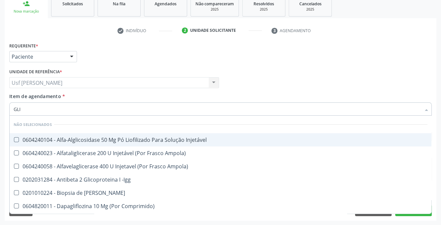
checkbox Derrames "true"
checkbox Triglicerideos "false"
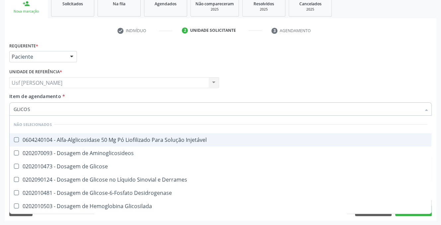
type input "GLICOSE"
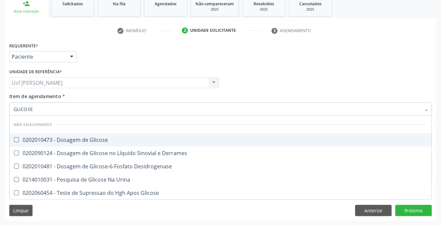
click at [15, 140] on Glicose at bounding box center [16, 139] width 5 height 5
click at [14, 140] on Glicose "checkbox" at bounding box center [12, 140] width 4 height 4
checkbox Glicose "true"
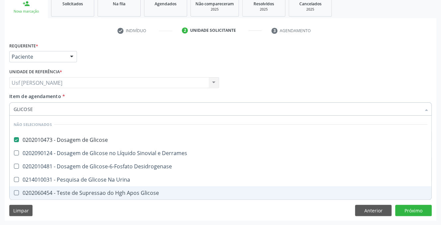
type input "GLICOS"
checkbox Glicose "false"
checkbox Desidrogenase "true"
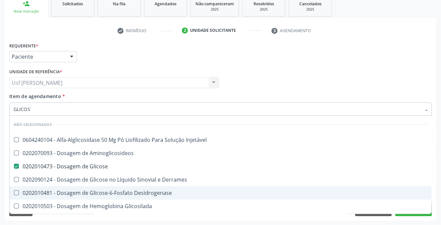
type input "GLICO"
checkbox Glicose "false"
checkbox Glicosilada "true"
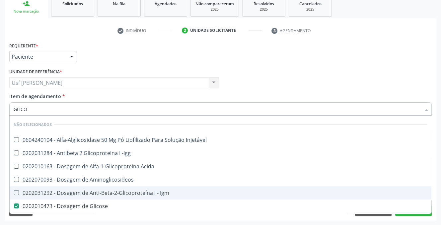
type input "GLIC"
checkbox Glicose "false"
checkbox Glicose "true"
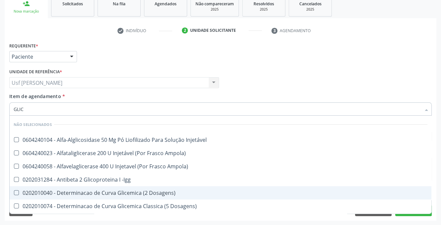
type input "GLI"
checkbox Glicose "false"
checkbox Glicosilada "true"
checkbox Triglicerideos "false"
checkbox Delgada\) "true"
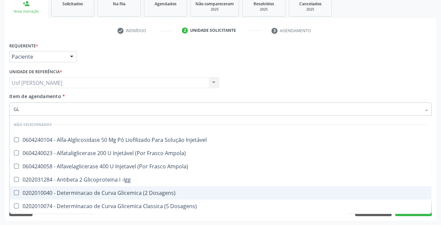
type input "G"
checkbox Injetável "true"
checkbox Ampola\) "true"
checkbox Glicosilada "false"
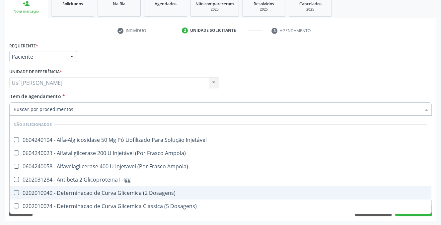
checkbox Delgada\) "false"
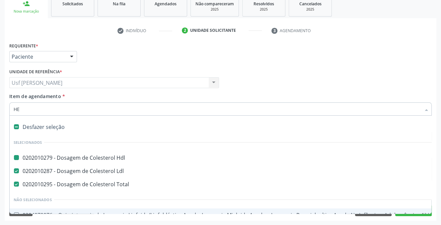
type input "HEM"
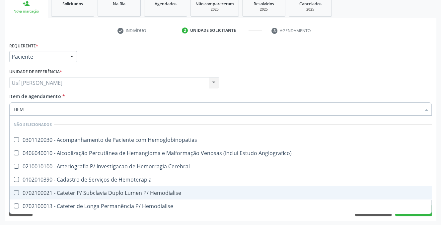
checkbox Hemoglobinopatias "false"
checkbox Cerebral "false"
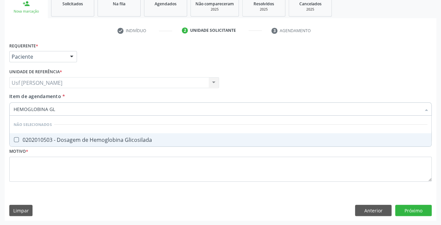
type input "HEMOGLOBINA GLI"
click at [16, 137] on Glicosilada at bounding box center [16, 139] width 5 height 5
click at [14, 138] on Glicosilada "checkbox" at bounding box center [12, 140] width 4 height 4
checkbox Glicosilada "true"
type input "HEMOGLOBINA"
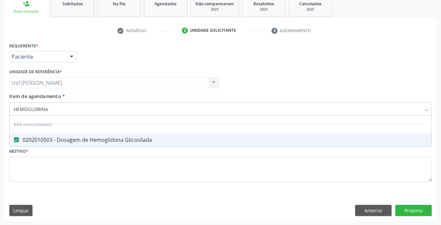
checkbox Glicosilada "false"
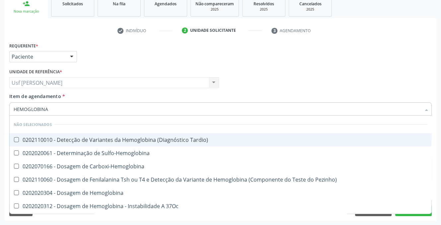
type input "HEMOGLOBIN"
checkbox Glicosilada "false"
checkbox Hematocrito\) "true"
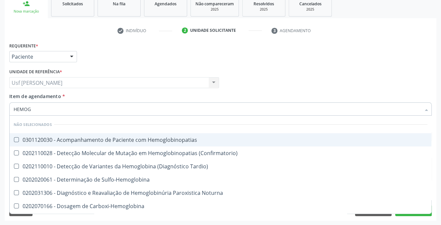
type input "HEMO"
checkbox Glicosilada "false"
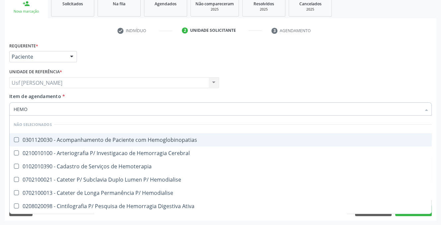
type input "HEM"
checkbox Glicosilada "false"
checkbox Semana\) "true"
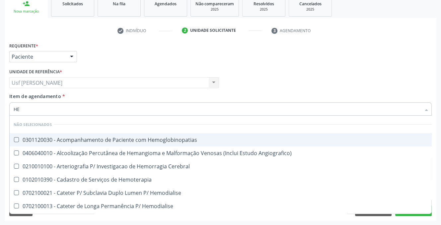
type input "H"
checkbox Hemoglobinopatias "true"
checkbox Cerebral "true"
checkbox Glicosilada "false"
checkbox Hematocrito "false"
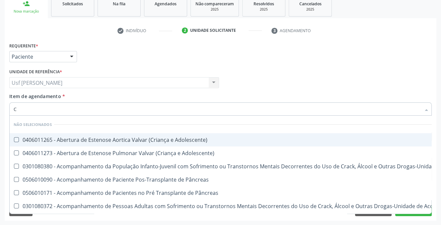
type input "CR"
checkbox Adolescente\) "false"
checkbox \(Uai\)\ "false"
checkbox Adolescente\) "false"
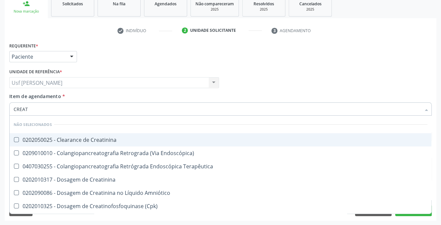
type input "CREATI"
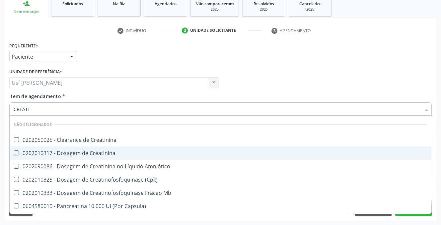
click at [15, 154] on Creatinina at bounding box center [16, 153] width 5 height 5
click at [14, 154] on Creatinina "checkbox" at bounding box center [12, 153] width 4 height 4
checkbox Creatinina "true"
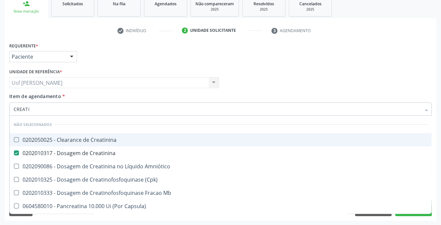
type input "CREAT"
checkbox Creatinina "false"
checkbox \(Cpk\) "true"
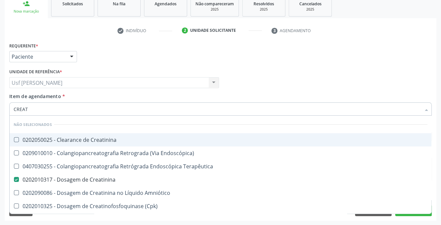
type input "CREA"
checkbox Mb "true"
checkbox Creatinina "false"
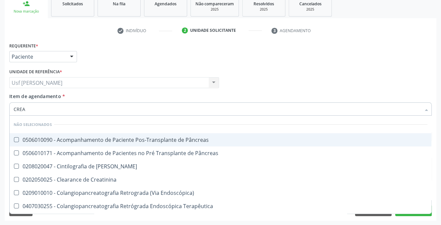
type input "CRE"
checkbox Creatinina "false"
checkbox Oncologia "true"
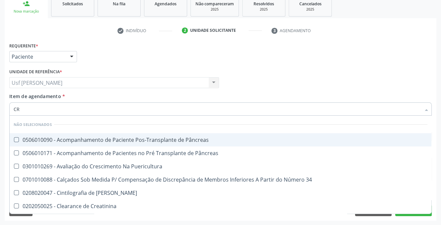
type input "C"
checkbox Pâncreas "true"
checkbox Puericultura "true"
checkbox Pâncreas "true"
checkbox Creatinina "false"
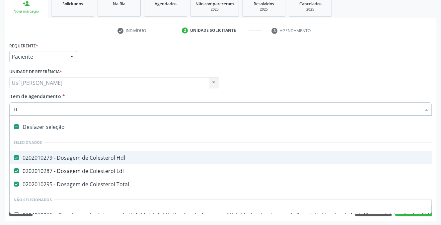
type input "HE"
checkbox Hdl "false"
checkbox Total "false"
checkbox Rim "true"
type input "HEM"
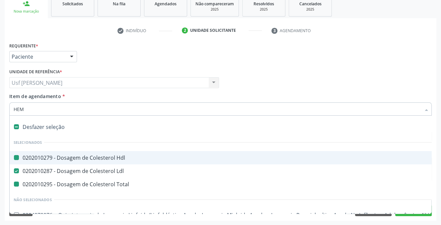
checkbox Coclear "true"
checkbox Rim "false"
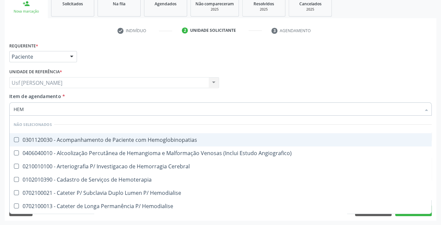
type input "HEMO"
checkbox Hemacias "true"
checkbox Glicosilada "false"
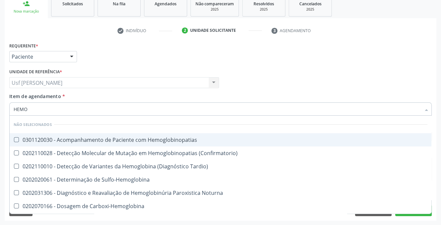
type input "HEMOG"
checkbox Glicosilada "true"
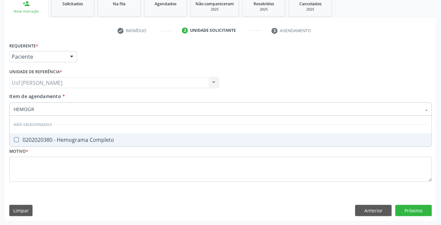
type input "HEMOGRA"
click at [15, 140] on Completo at bounding box center [16, 139] width 5 height 5
click at [14, 140] on Completo "checkbox" at bounding box center [12, 140] width 4 height 4
checkbox Completo "true"
type input "HEMOG"
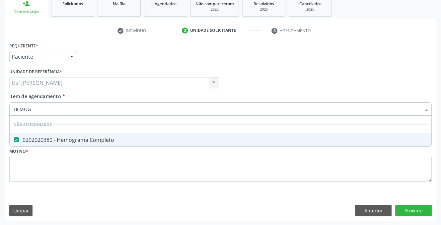
checkbox Completo "false"
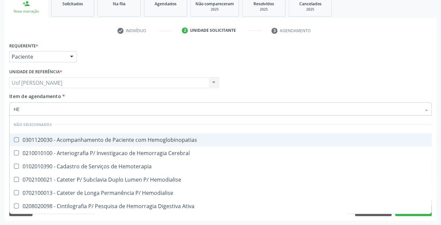
type input "H"
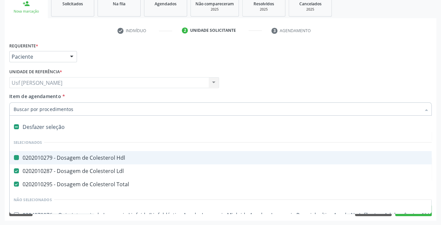
checkbox Hdl "true"
checkbox Total "true"
checkbox Psicossocial "false"
checkbox Coclear "false"
checkbox Trabalho "false"
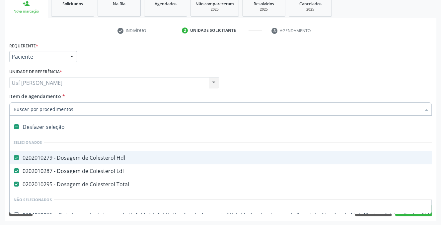
checkbox Rim "false"
checkbox Bloco "false"
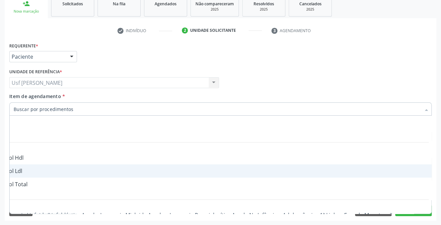
click at [28, 125] on div "Desfazer seleção" at bounding box center [170, 126] width 524 height 13
checkbox Hdl "false"
checkbox Total "false"
checkbox Ldl "false"
click at [422, 214] on div "Selecionar todos Selecionados 0202010279 - Dosagem de Colesterol Hdl 0202010287…" at bounding box center [220, 165] width 422 height 98
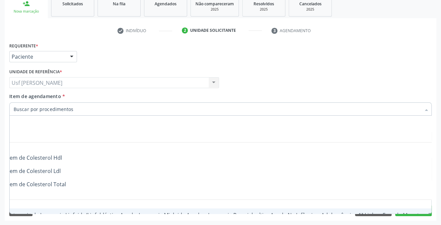
scroll to position [0, 0]
